Goal: Task Accomplishment & Management: Use online tool/utility

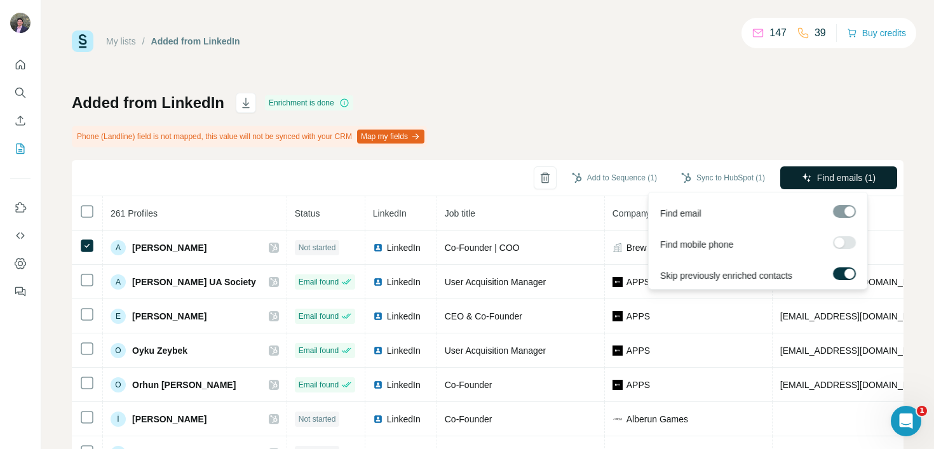
click at [823, 176] on span "Find emails (1)" at bounding box center [847, 178] width 59 height 13
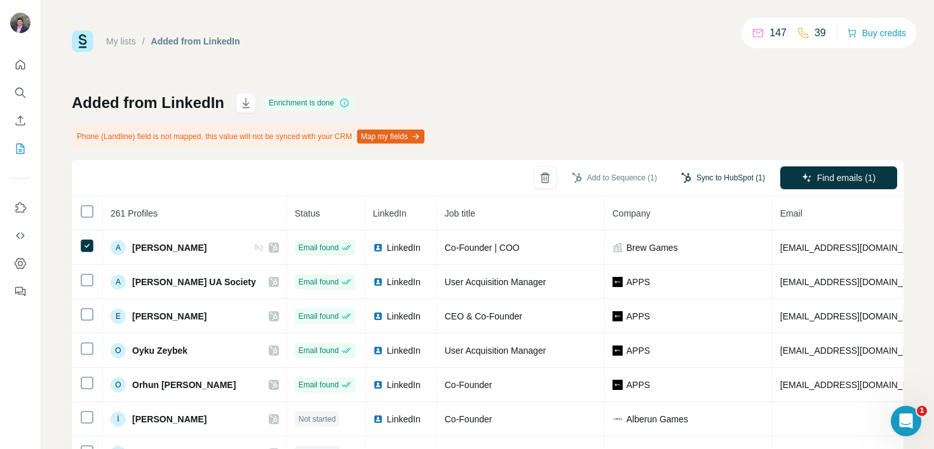
click at [695, 179] on button "Sync to HubSpot (1)" at bounding box center [724, 177] width 102 height 19
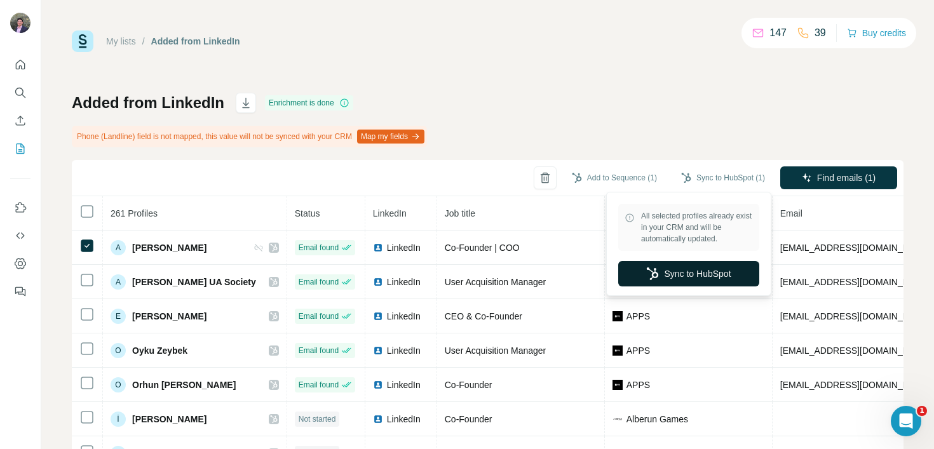
click at [680, 277] on button "Sync to HubSpot" at bounding box center [689, 273] width 141 height 25
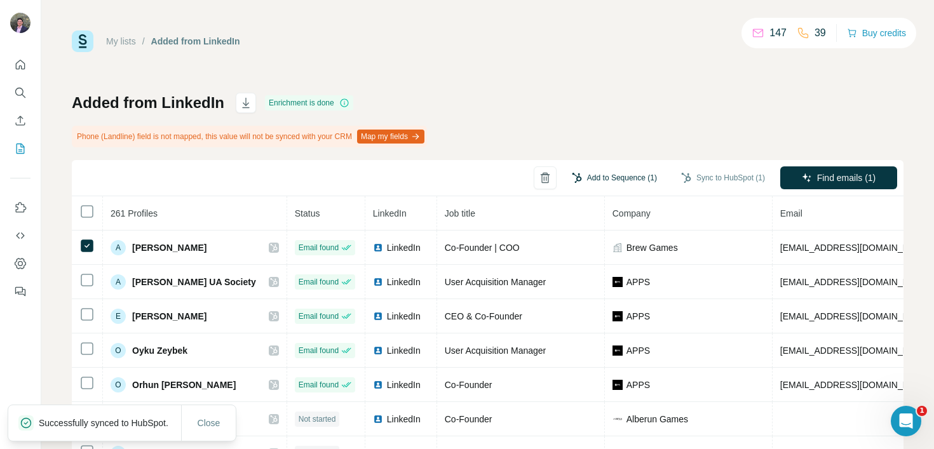
click at [617, 180] on button "Add to Sequence (1)" at bounding box center [614, 177] width 103 height 19
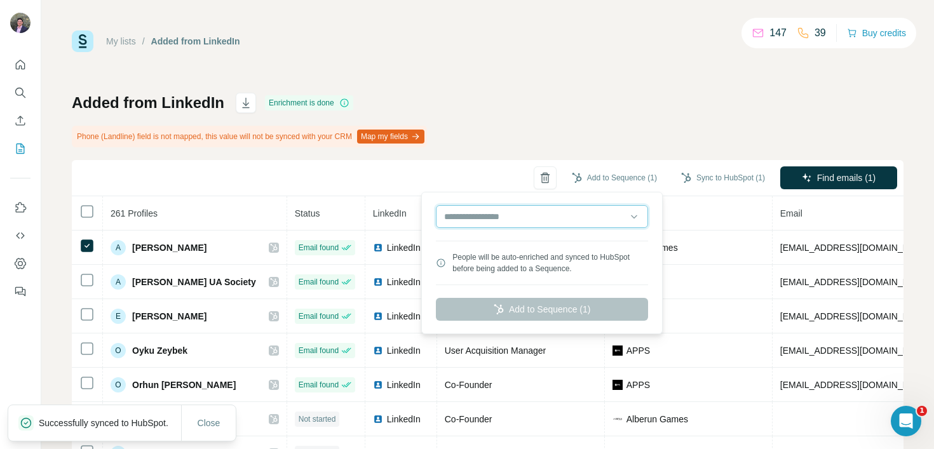
click at [556, 224] on input "text" at bounding box center [542, 216] width 212 height 23
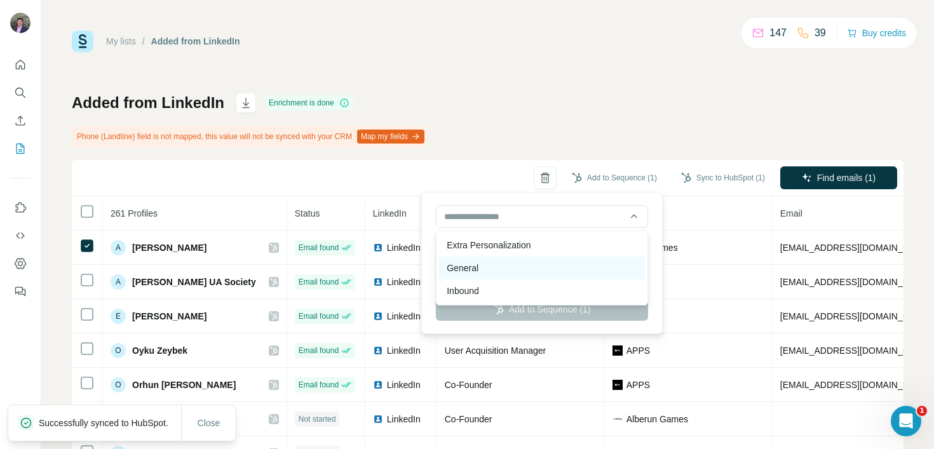
click at [545, 270] on div "General" at bounding box center [542, 268] width 206 height 23
type input "*******"
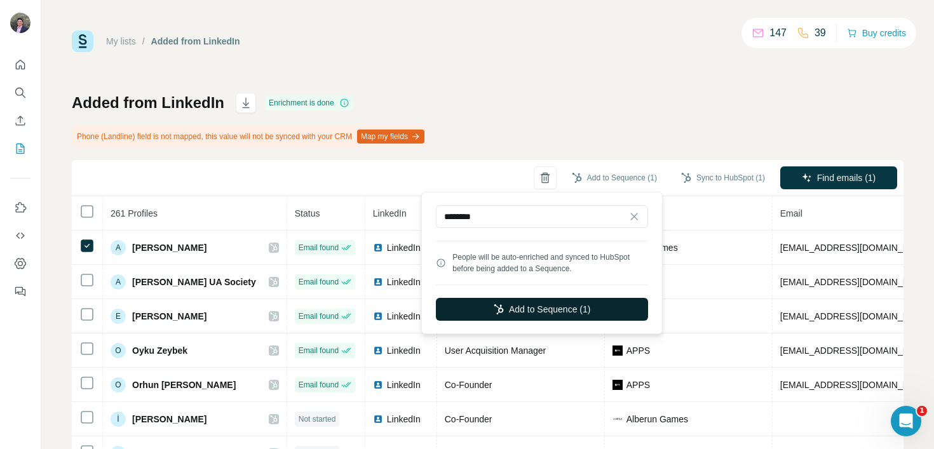
click at [542, 305] on button "Add to Sequence (1)" at bounding box center [542, 309] width 212 height 23
